Goal: Obtain resource: Obtain resource

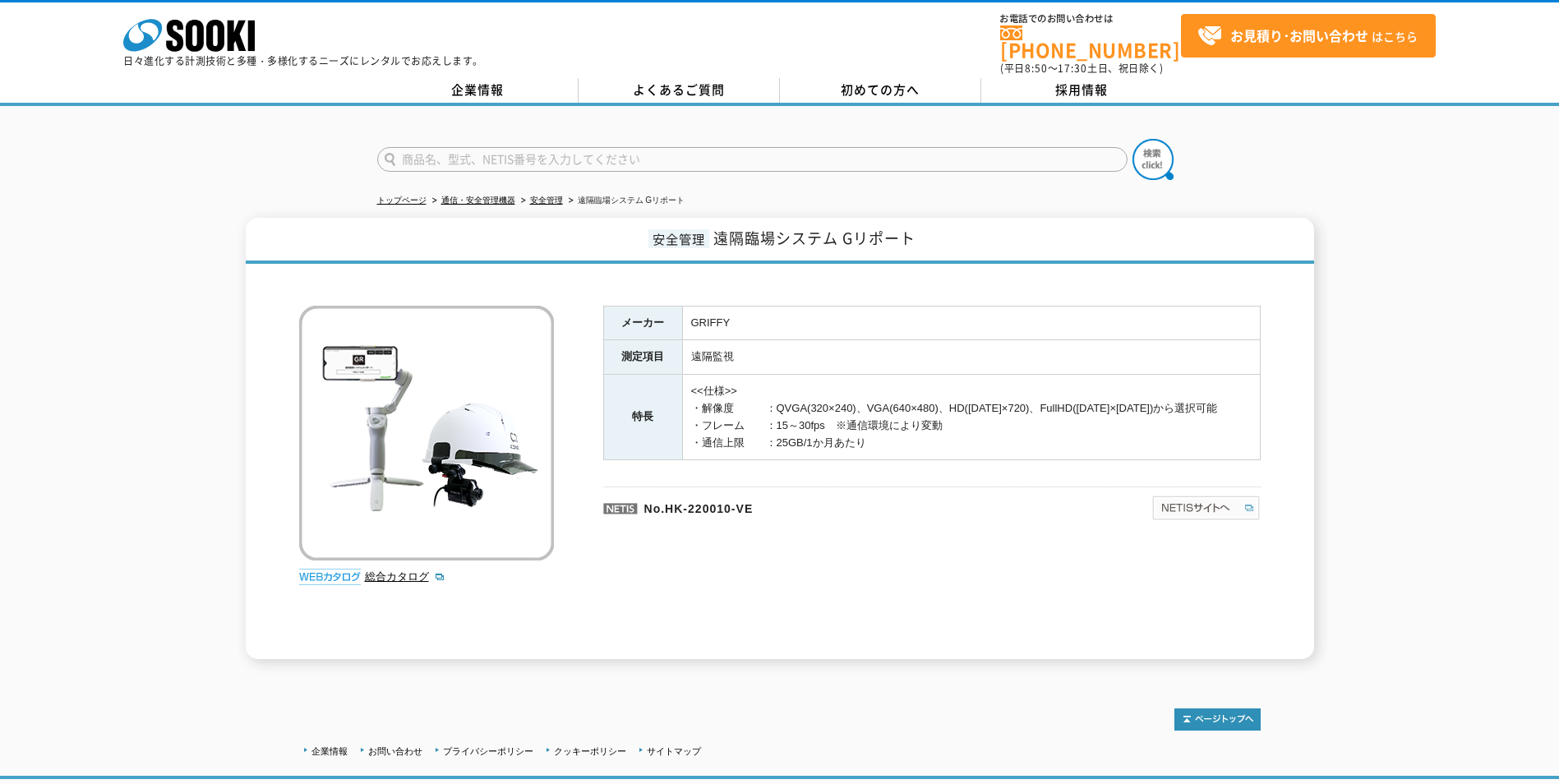
click at [1194, 497] on img at bounding box center [1206, 507] width 109 height 26
click at [388, 570] on link "総合カタログ" at bounding box center [404, 576] width 80 height 13
click at [1187, 495] on img at bounding box center [1206, 507] width 109 height 26
click at [763, 498] on p "No.HK-220010-VE" at bounding box center [798, 505] width 390 height 40
click at [727, 498] on p "No.HK-220010-VE" at bounding box center [798, 505] width 390 height 40
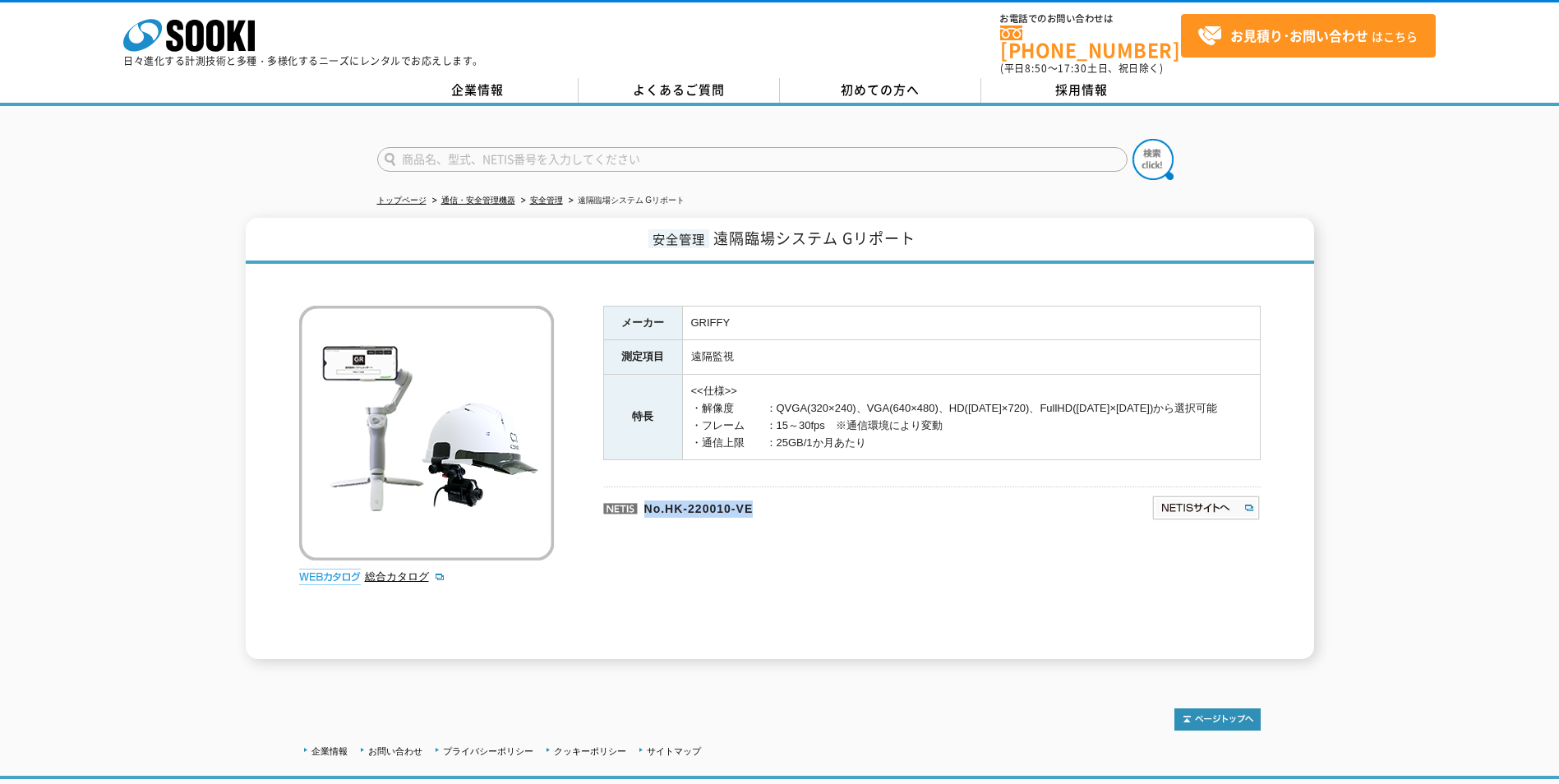
drag, startPoint x: 767, startPoint y: 497, endPoint x: 647, endPoint y: 492, distance: 120.1
click at [647, 492] on p "No.HK-220010-VE" at bounding box center [798, 505] width 390 height 40
copy p "No.HK-220010-VE"
click at [1189, 497] on img at bounding box center [1206, 507] width 109 height 26
